Goal: Find specific page/section: Find specific page/section

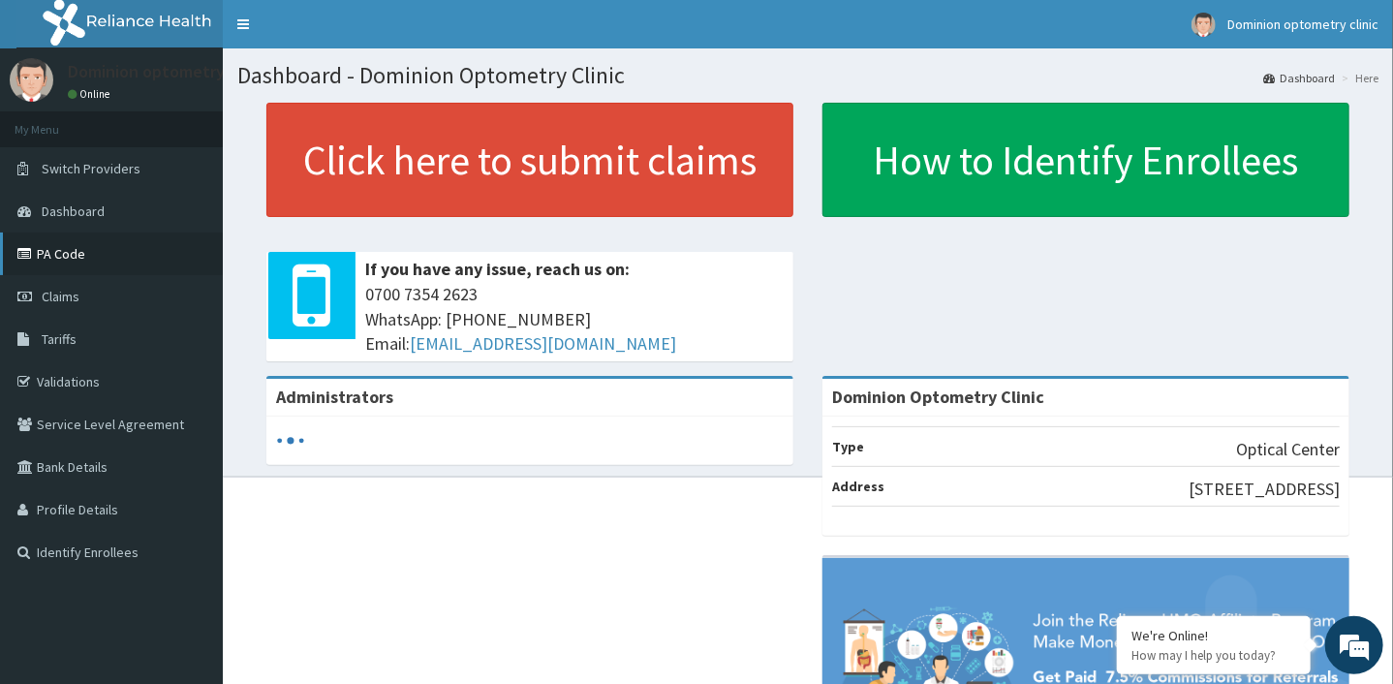
click at [61, 252] on link "PA Code" at bounding box center [111, 254] width 223 height 43
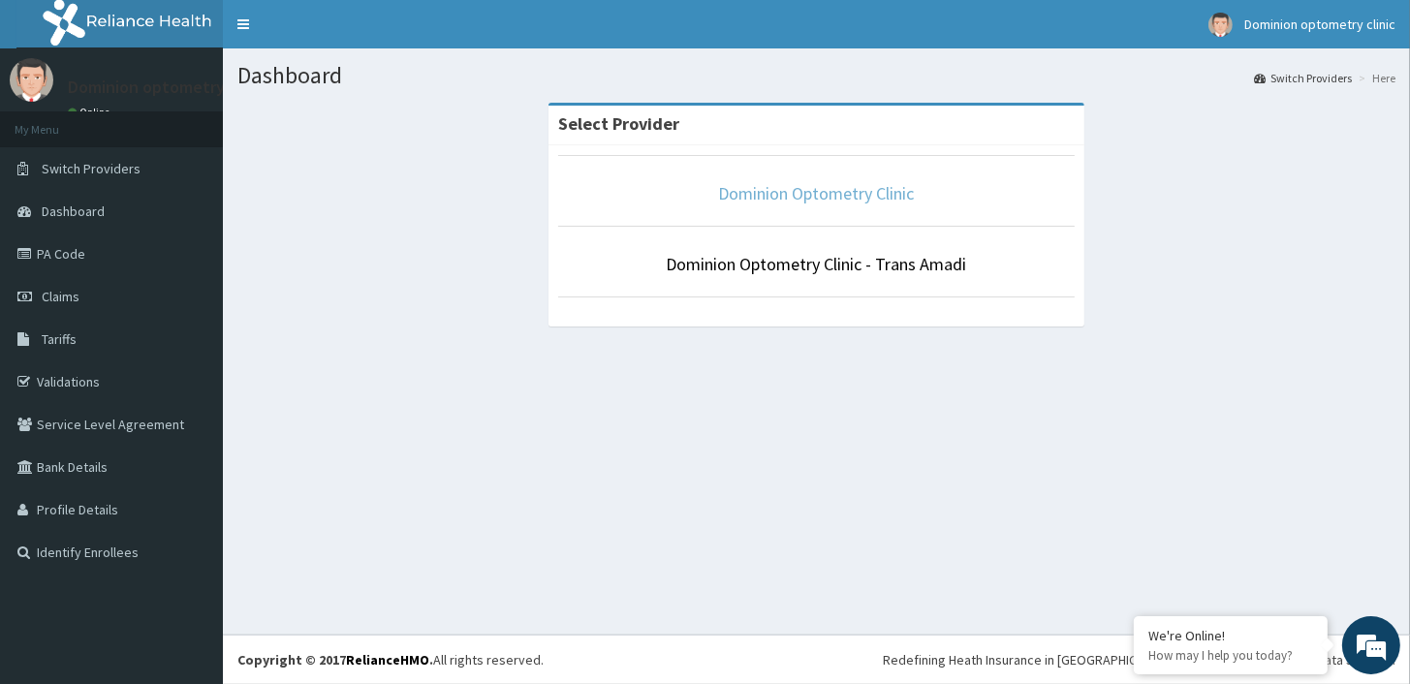
click at [868, 190] on link "Dominion Optometry Clinic" at bounding box center [817, 193] width 196 height 22
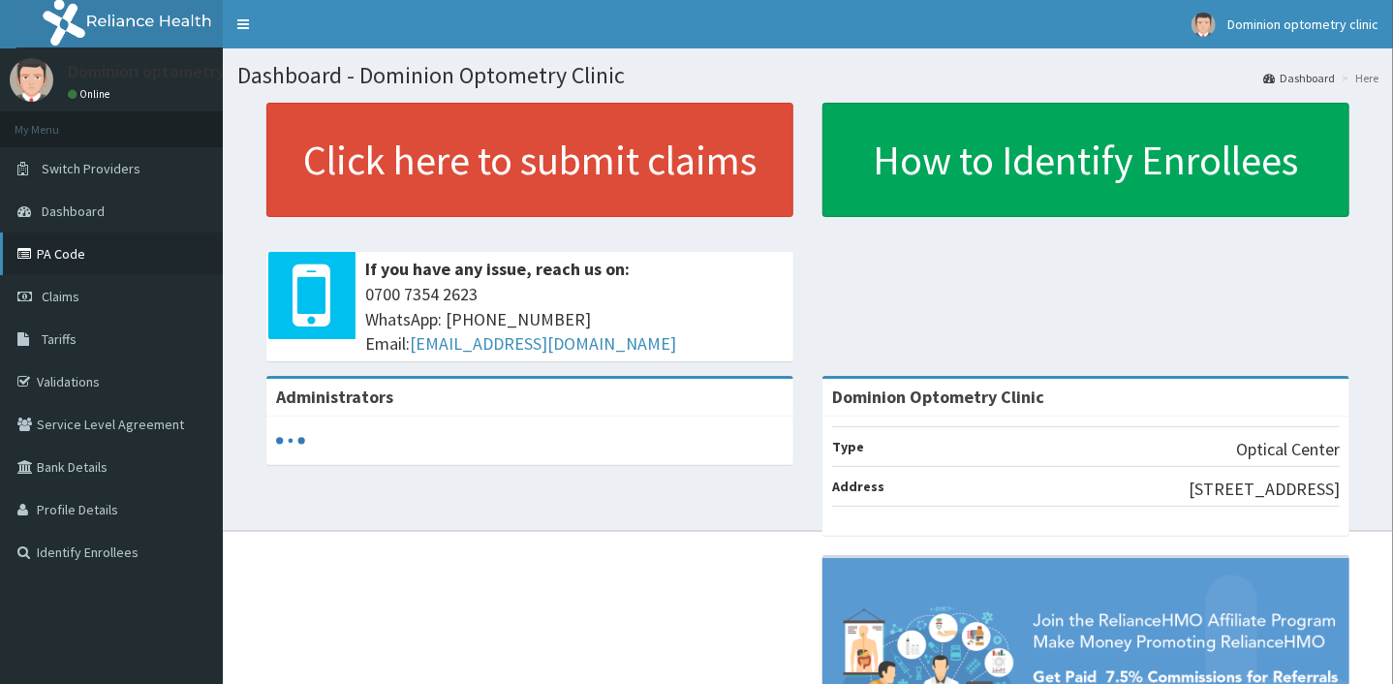
click at [89, 266] on link "PA Code" at bounding box center [111, 254] width 223 height 43
